Goal: Transaction & Acquisition: Purchase product/service

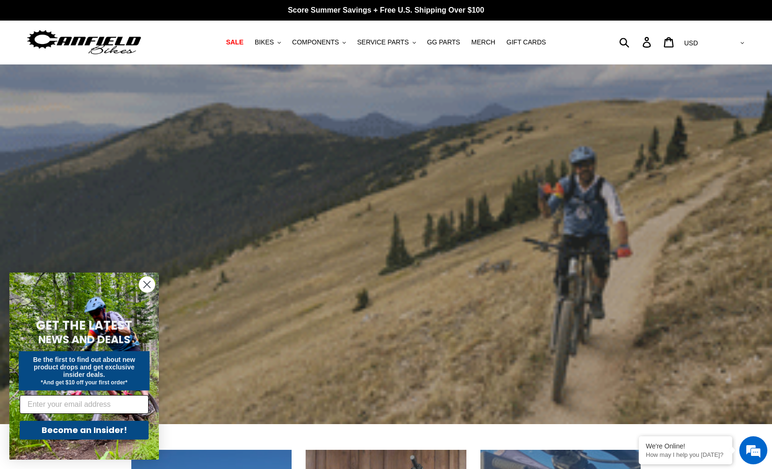
click at [92, 401] on input "Email" at bounding box center [84, 404] width 129 height 19
type input "slants@fastmail.com"
click input "Submit" at bounding box center [0, 0] width 0 height 0
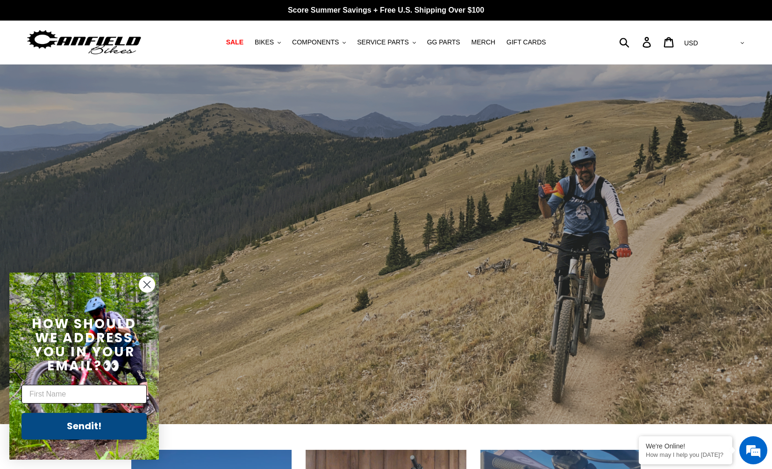
click at [92, 396] on input "First Name" at bounding box center [84, 394] width 125 height 19
type input "Andrew"
click input "Submit" at bounding box center [0, 0] width 0 height 0
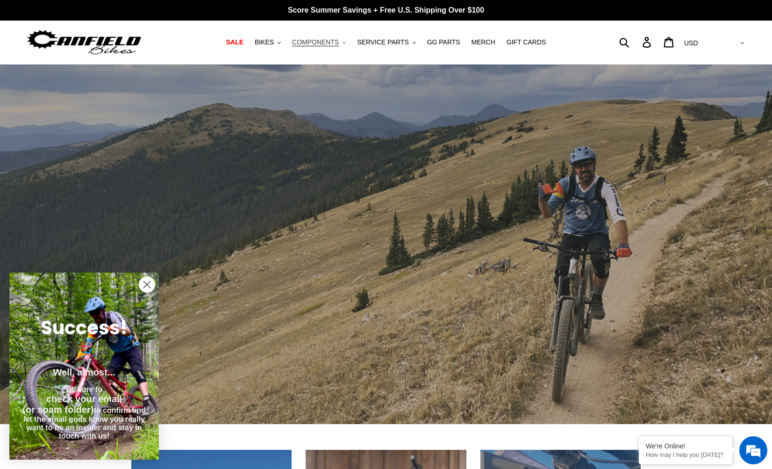
click at [309, 43] on span "COMPONENTS" at bounding box center [315, 42] width 47 height 8
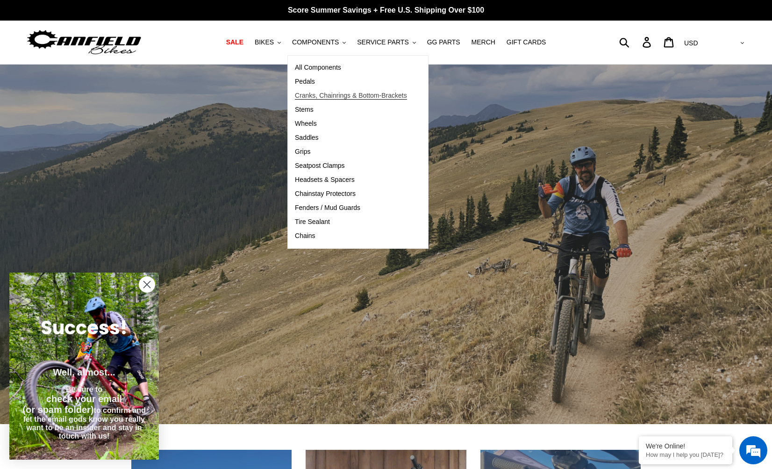
click at [307, 97] on span "Cranks, Chainrings & Bottom-Brackets" at bounding box center [351, 96] width 112 height 8
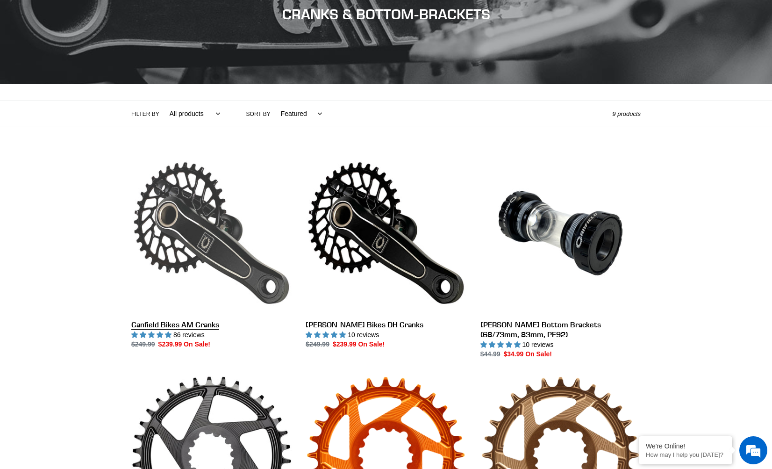
scroll to position [129, 0]
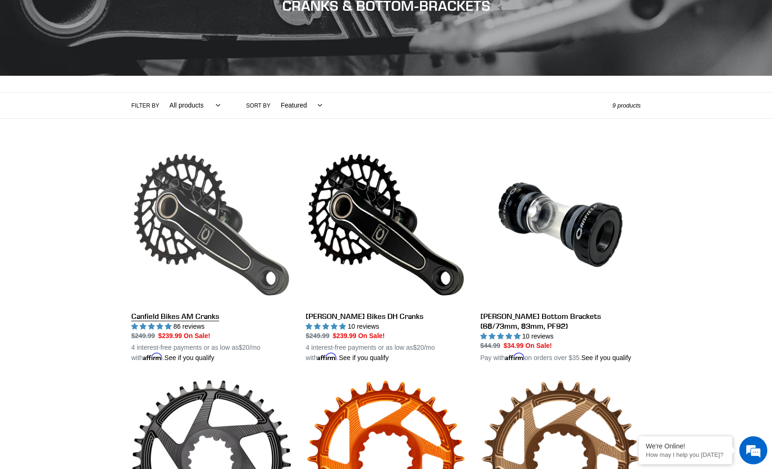
click at [217, 251] on link "Canfield Bikes AM Cranks" at bounding box center [211, 253] width 160 height 219
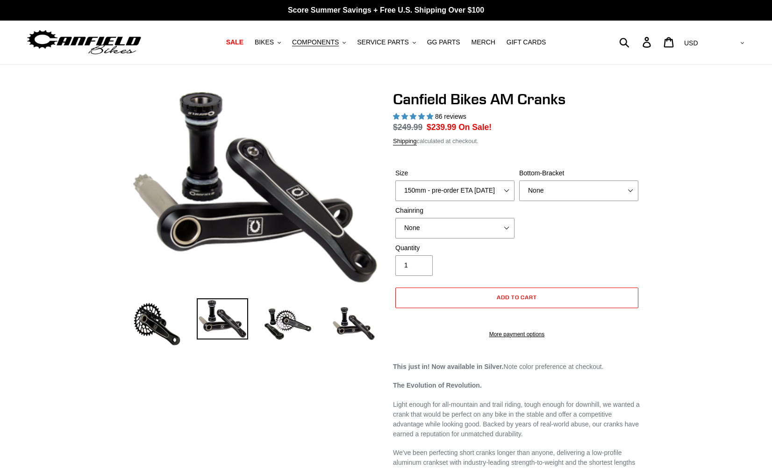
select select "highest-rating"
click at [511, 190] on select "150mm - pre-order ETA 9/30/25 155mm - pre-order ETA 9/30/25 160mm - pre-order E…" at bounding box center [454, 190] width 119 height 21
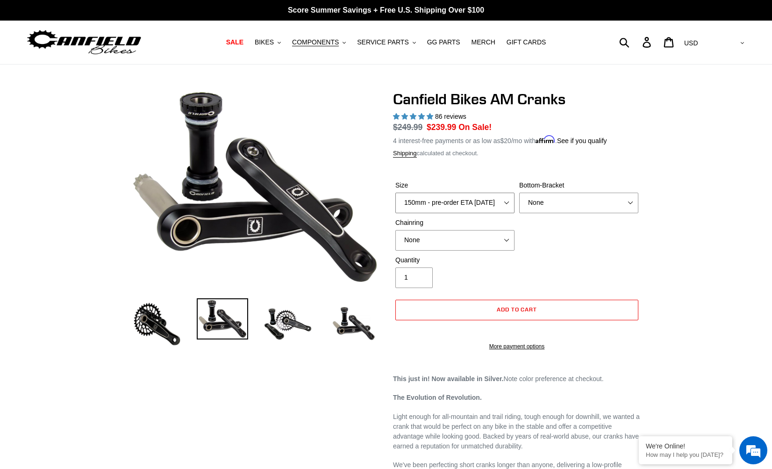
select select "155mm - pre-order ETA 9/30/25"
select select "30t Round (Boost 148)"
click at [504, 307] on span "Add to cart" at bounding box center [517, 309] width 41 height 7
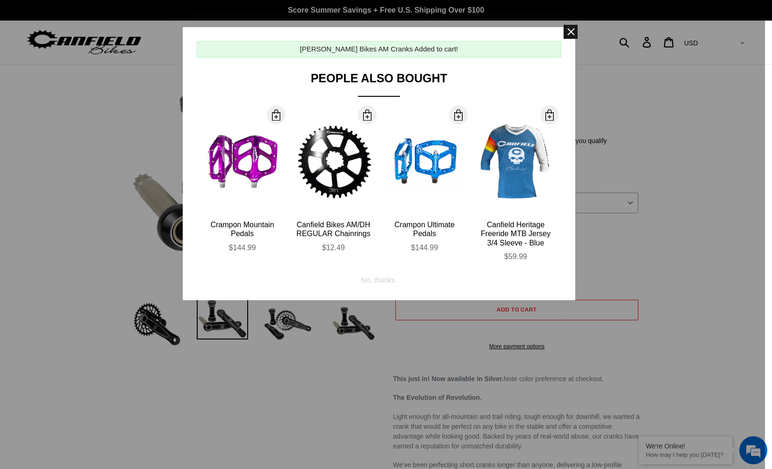
click at [572, 30] on span at bounding box center [571, 32] width 14 height 14
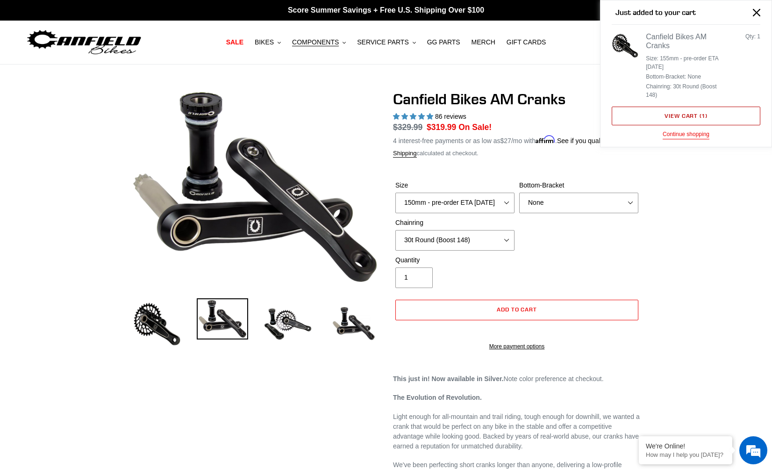
click at [675, 115] on link "View cart ( 1 )" at bounding box center [686, 116] width 149 height 19
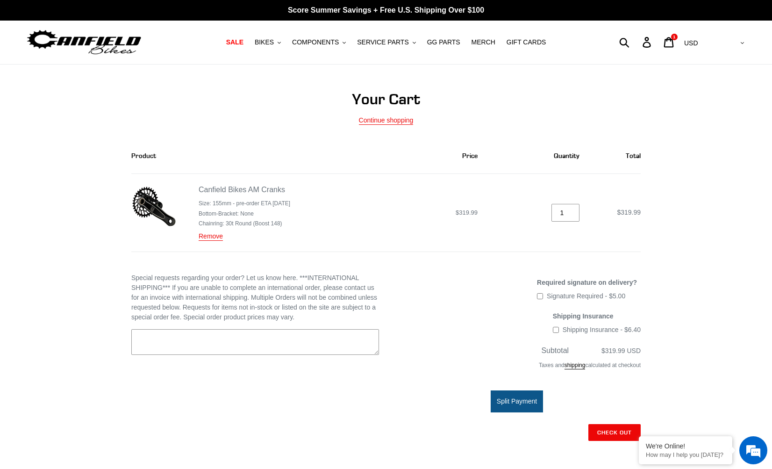
scroll to position [18, 0]
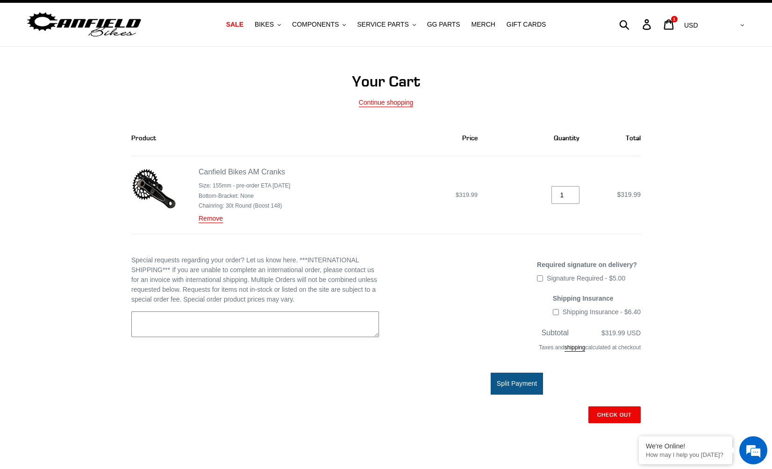
click at [300, 330] on textarea "Special requests regarding your order? Let us know here. ***INTERNATIONAL SHIPP…" at bounding box center [255, 324] width 248 height 26
paste textarea "28T -6 offset Chainring - Black Round"
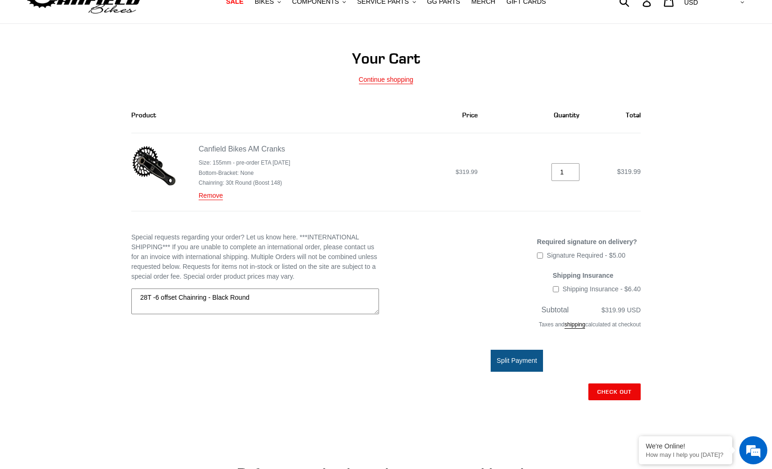
scroll to position [41, 0]
type textarea "28T -6 offset Chainring - Black Round"
click at [606, 386] on input "Check out" at bounding box center [615, 391] width 52 height 17
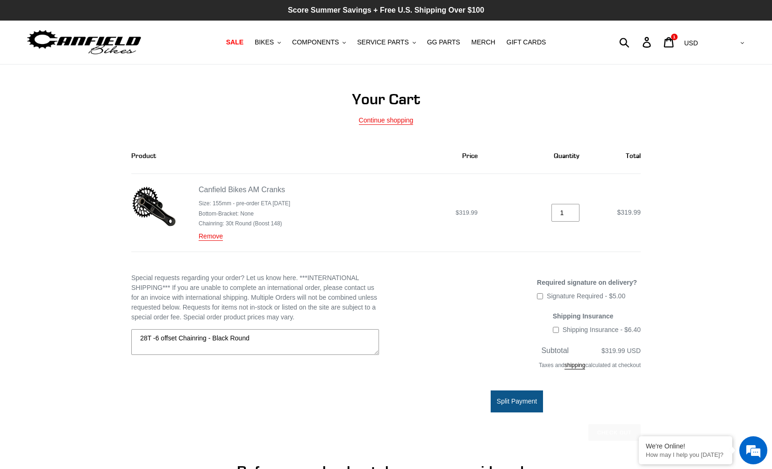
scroll to position [0, 0]
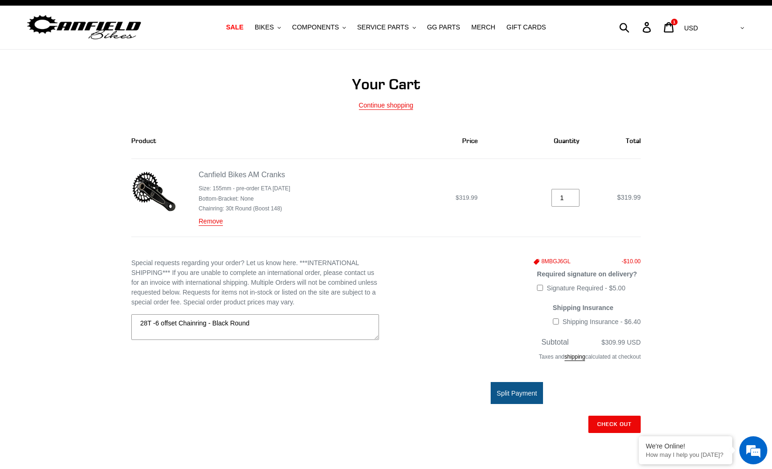
scroll to position [21, 0]
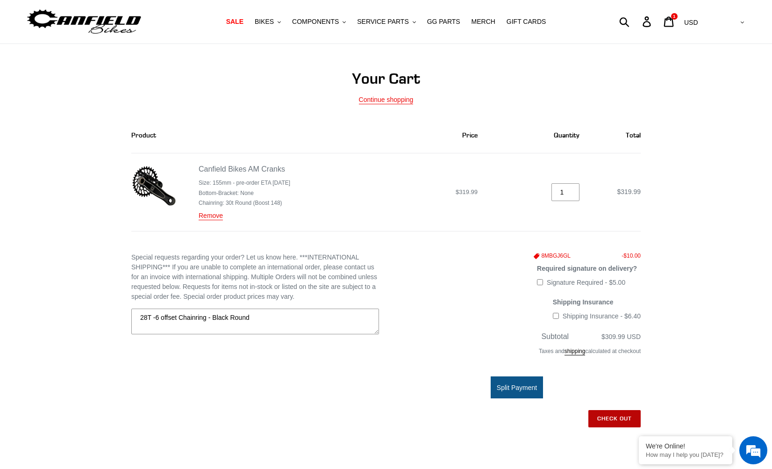
click at [613, 413] on input "Check out" at bounding box center [615, 418] width 52 height 17
